Goal: Task Accomplishment & Management: Manage account settings

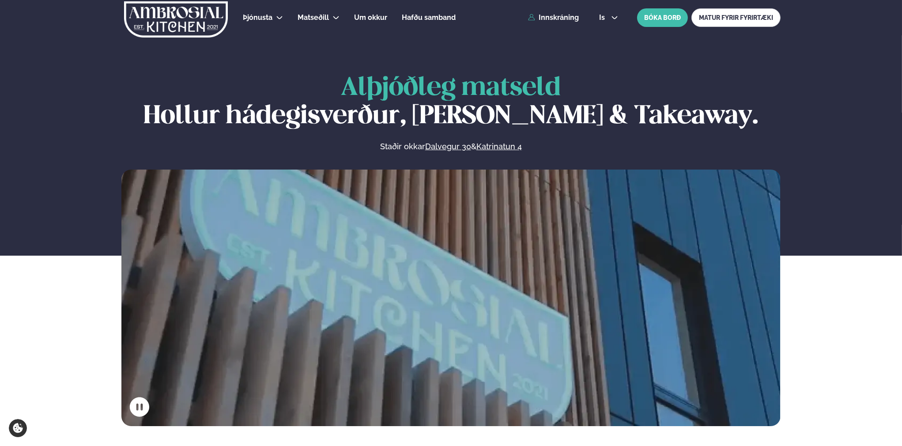
click at [562, 18] on link "Innskráning" at bounding box center [553, 18] width 51 height 8
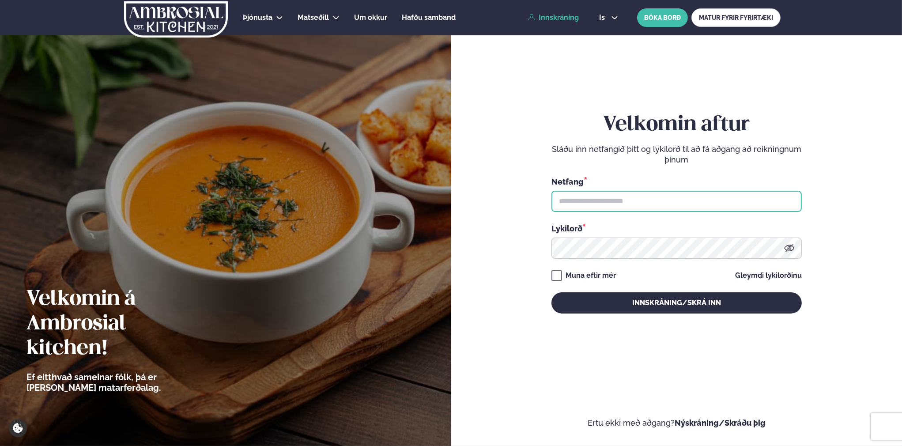
type input "**********"
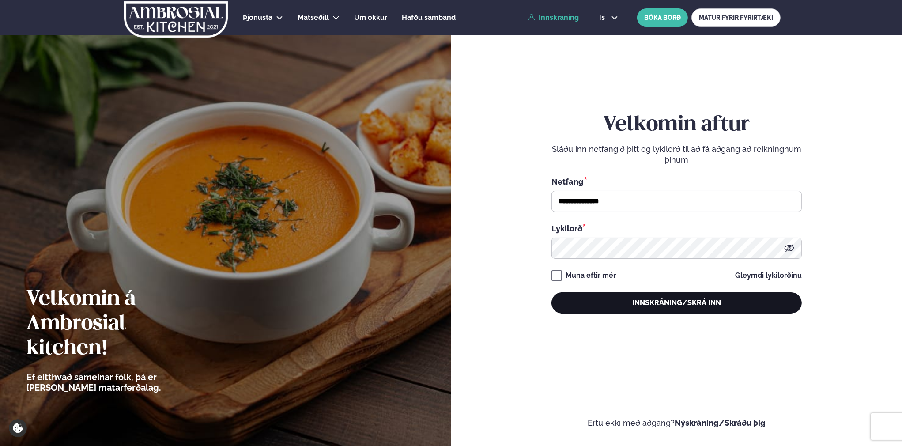
click at [666, 306] on button "Innskráning/Skrá inn" at bounding box center [676, 302] width 250 height 21
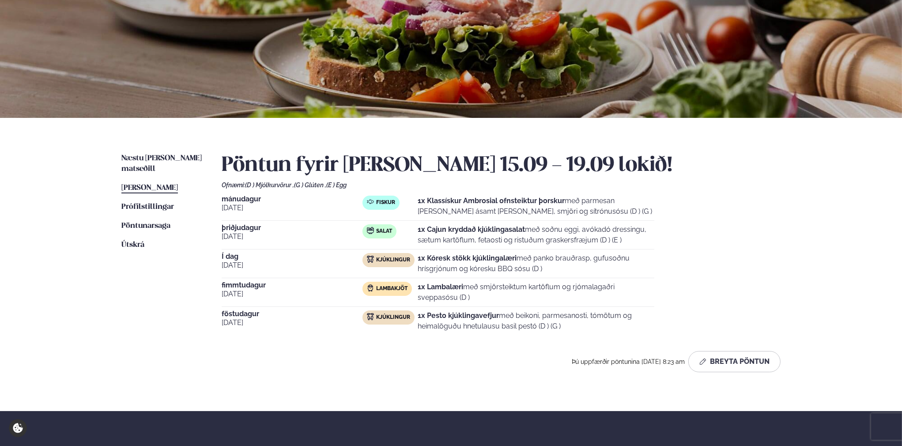
scroll to position [88, 0]
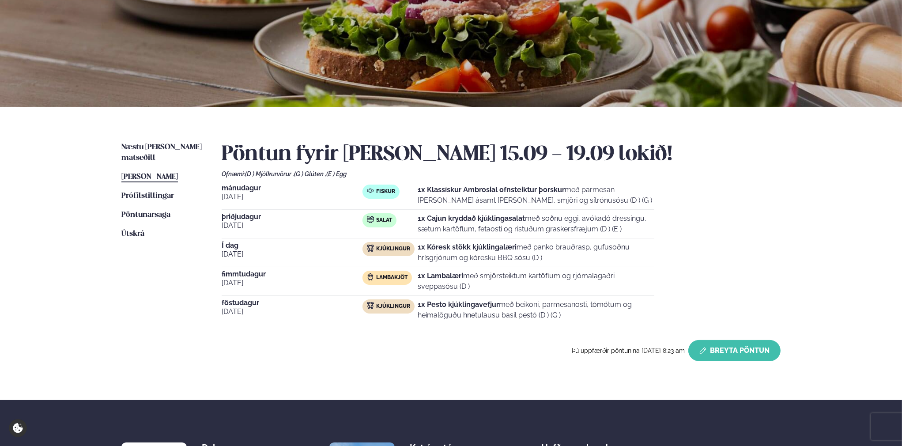
click at [706, 355] on button "Breyta Pöntun" at bounding box center [734, 350] width 92 height 21
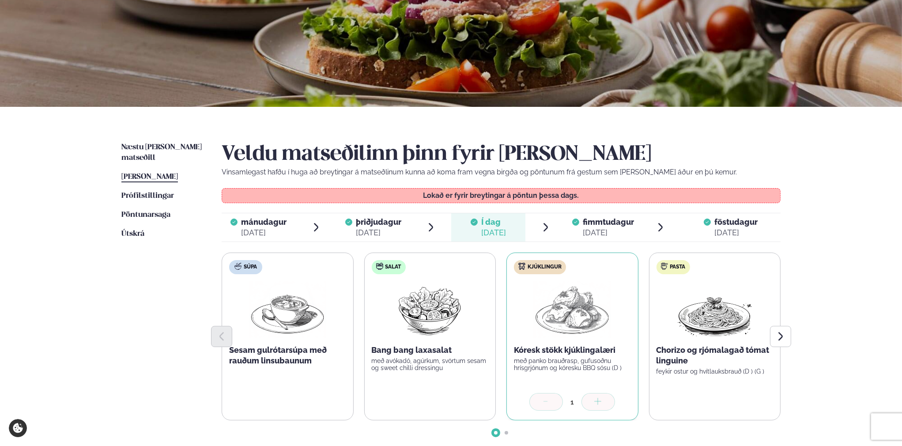
click at [727, 221] on span "föstudagur" at bounding box center [735, 221] width 43 height 9
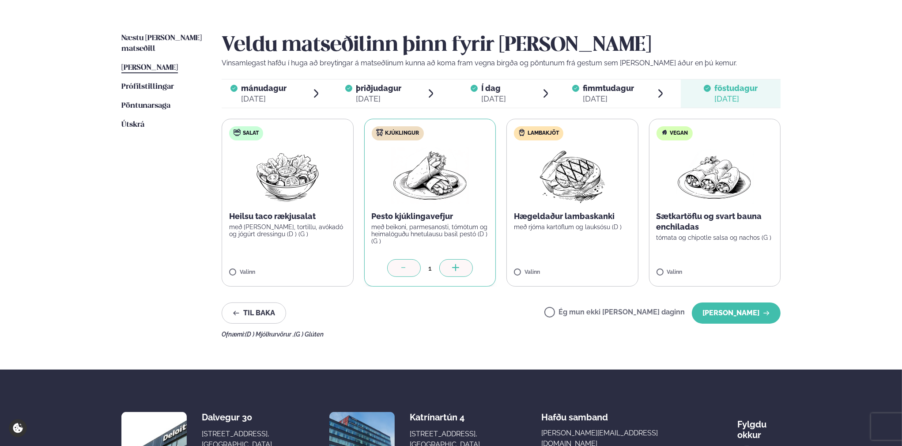
scroll to position [221, 0]
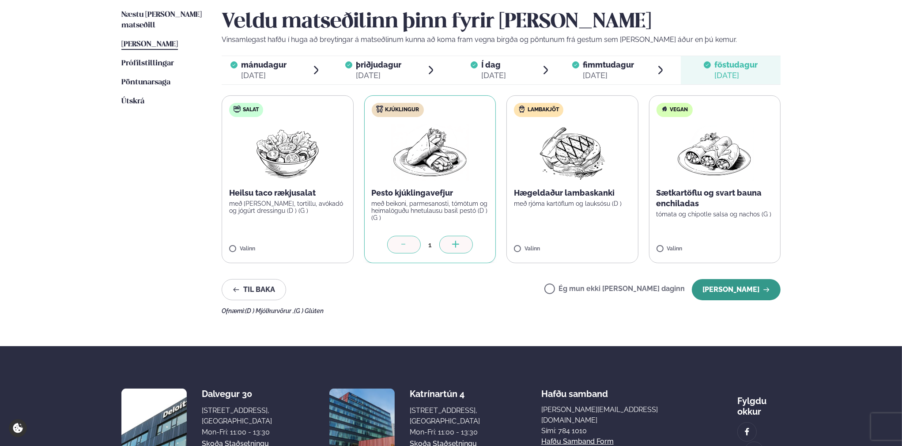
click at [763, 294] on button "[PERSON_NAME]" at bounding box center [736, 289] width 89 height 21
